Goal: Book appointment/travel/reservation

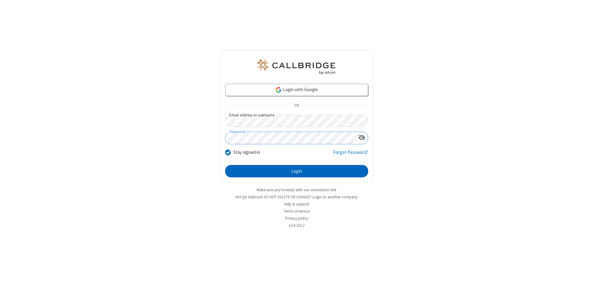
click at [297, 171] on button "Login" at bounding box center [296, 171] width 143 height 12
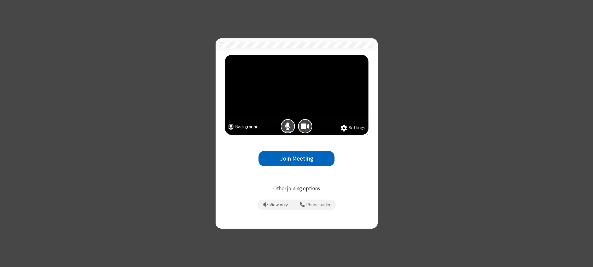
click at [297, 158] on button "Join Meeting" at bounding box center [297, 158] width 76 height 15
